Goal: Find contact information: Find contact information

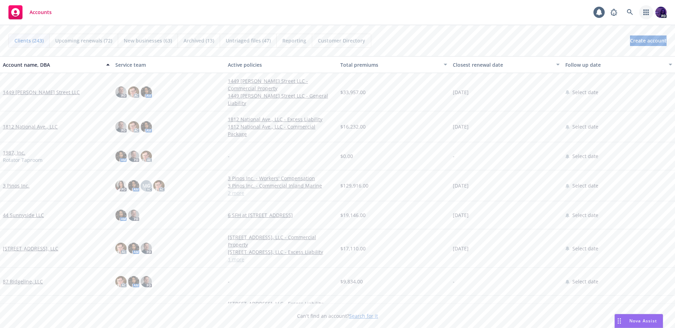
click at [645, 10] on icon "button" at bounding box center [645, 12] width 5 height 6
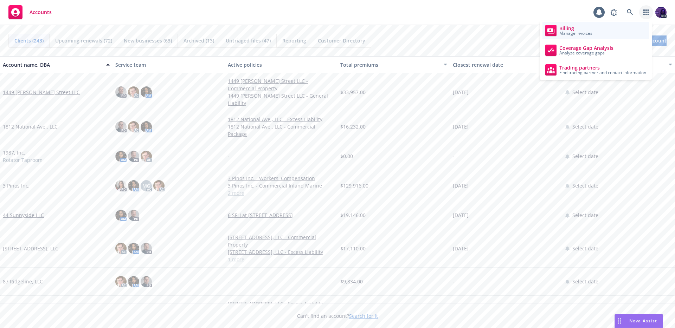
click at [617, 25] on link "Billing Manage invoices" at bounding box center [595, 30] width 106 height 17
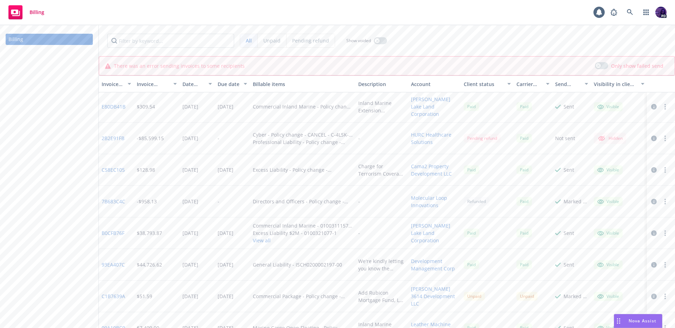
scroll to position [479, 0]
click at [642, 14] on link "button" at bounding box center [646, 12] width 14 height 14
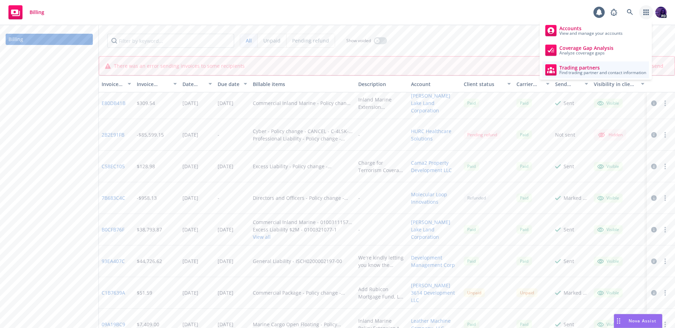
click at [594, 67] on span "Trading partners" at bounding box center [602, 68] width 87 height 6
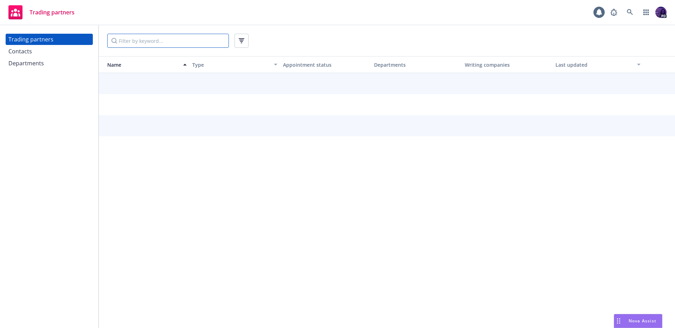
click at [188, 42] on input "Filter by keyword..." at bounding box center [168, 41] width 122 height 14
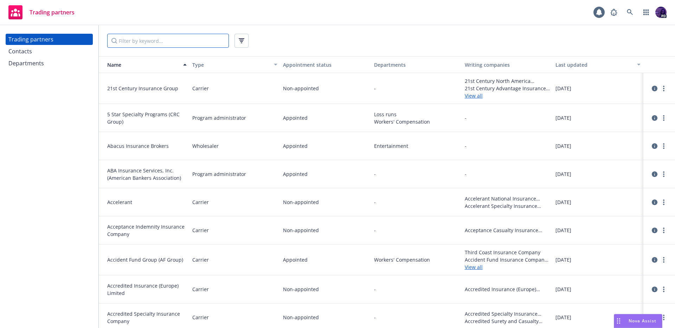
click at [213, 40] on input "Filter by keyword..." at bounding box center [168, 41] width 122 height 14
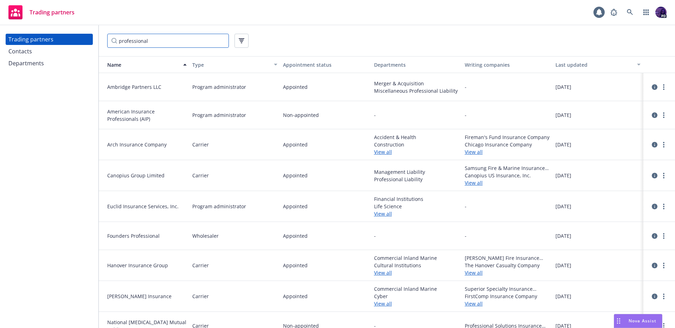
type input "professional"
click at [57, 53] on div "Contacts" at bounding box center [49, 51] width 82 height 11
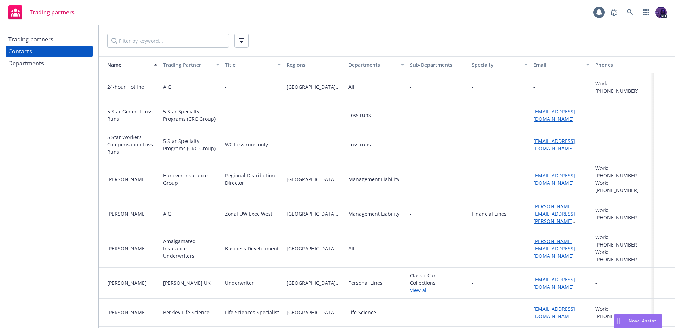
click at [76, 60] on div "Departments" at bounding box center [49, 63] width 82 height 11
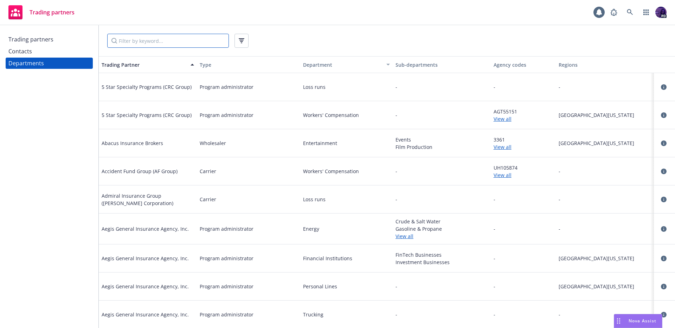
click at [139, 41] on input "Filter by keyword..." at bounding box center [168, 41] width 122 height 14
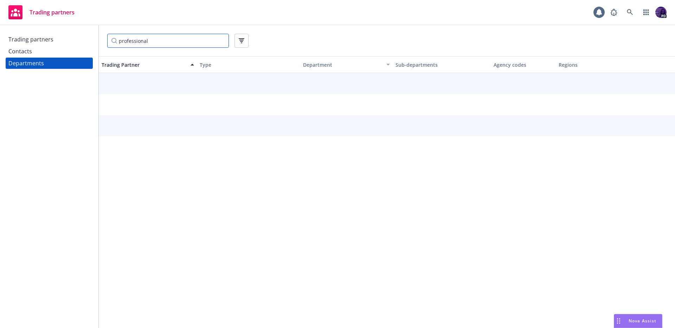
type input "professional"
click at [72, 52] on div "Contacts" at bounding box center [49, 51] width 82 height 11
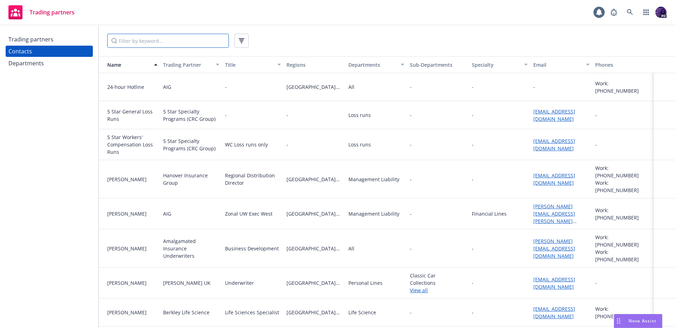
click at [169, 41] on input "Filter by keyword..." at bounding box center [168, 41] width 122 height 14
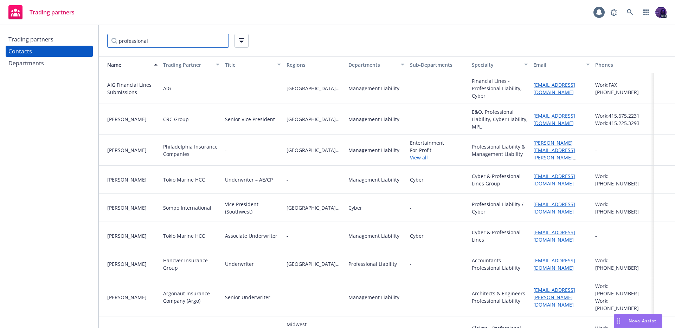
type input "professional"
drag, startPoint x: 536, startPoint y: 92, endPoint x: 528, endPoint y: 87, distance: 9.4
click at [530, 87] on div "aigfinanciallines@aig.com" at bounding box center [560, 88] width 61 height 31
copy link "aigfinanciallines@aig.com"
drag, startPoint x: 534, startPoint y: 154, endPoint x: 529, endPoint y: 148, distance: 8.0
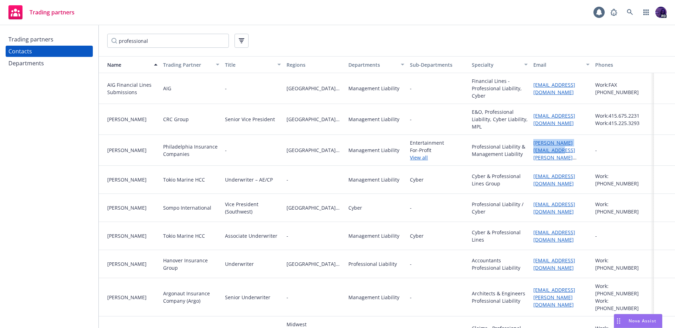
click at [533, 148] on div "alvin.peregrino@phly.com" at bounding box center [561, 150] width 56 height 22
copy link "alvin.peregrino@phly.com"
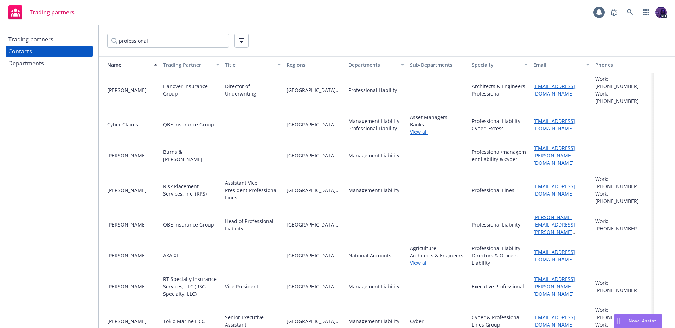
scroll to position [312, 0]
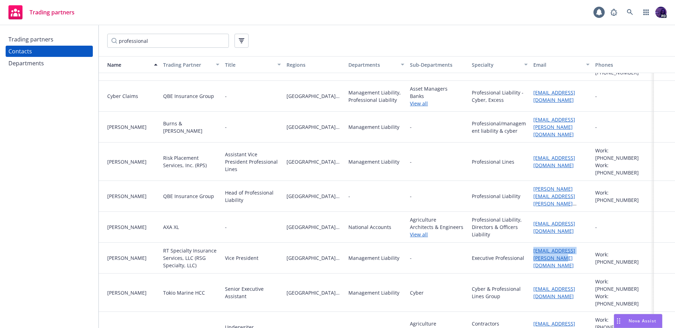
drag, startPoint x: 544, startPoint y: 235, endPoint x: 530, endPoint y: 229, distance: 15.9
click at [533, 247] on div "Fitz.Swain@RTSpecialty.com" at bounding box center [561, 258] width 56 height 22
copy link "Fitz.Swain@RTSpecialty.com"
